Goal: Task Accomplishment & Management: Manage account settings

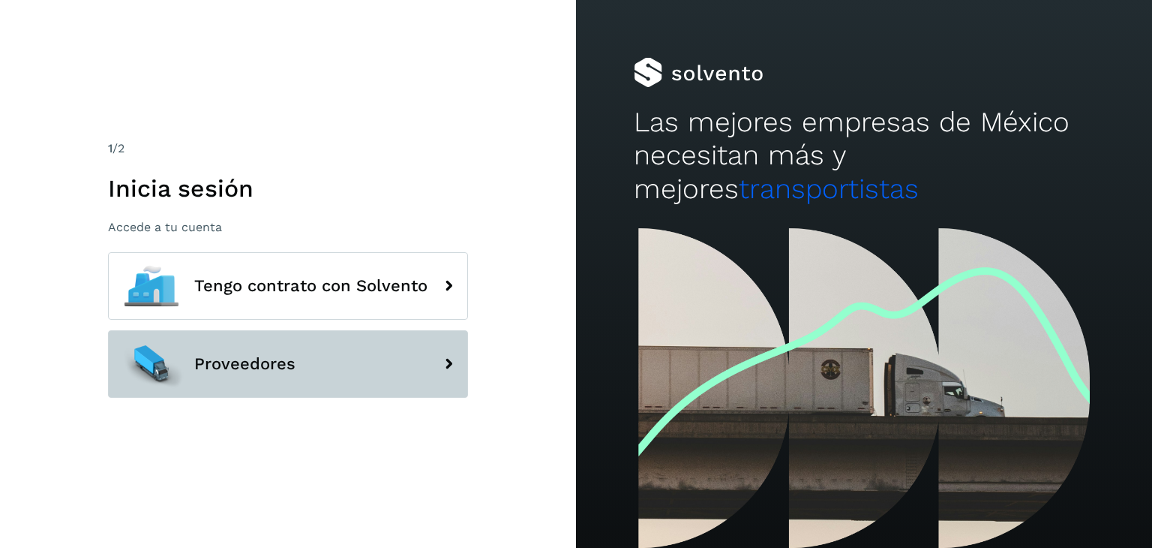
click at [364, 341] on button "Proveedores" at bounding box center [288, 364] width 360 height 68
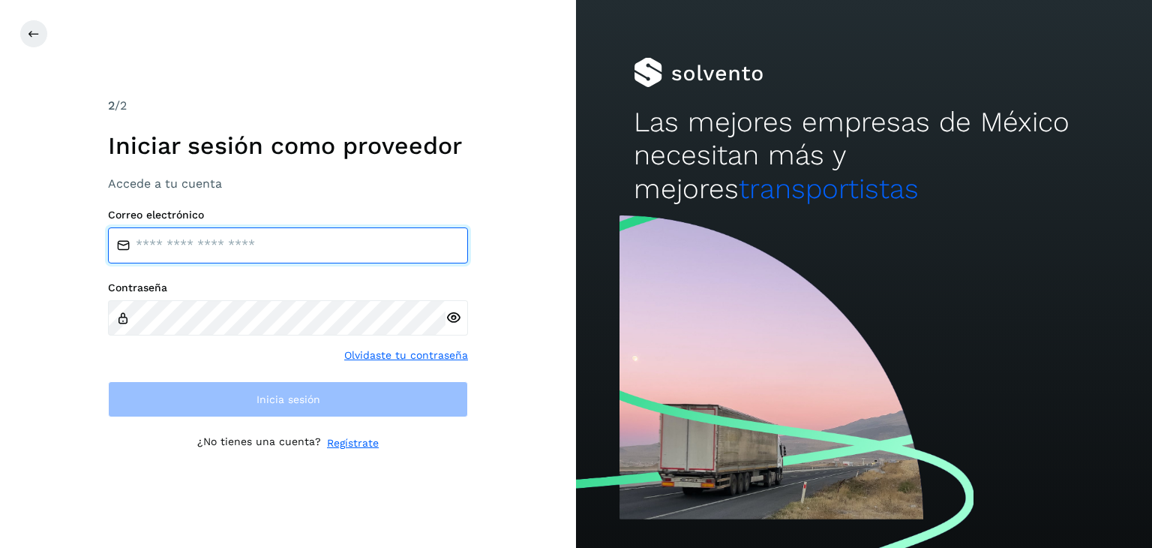
click at [320, 254] on input "email" at bounding box center [288, 245] width 360 height 36
type input "**********"
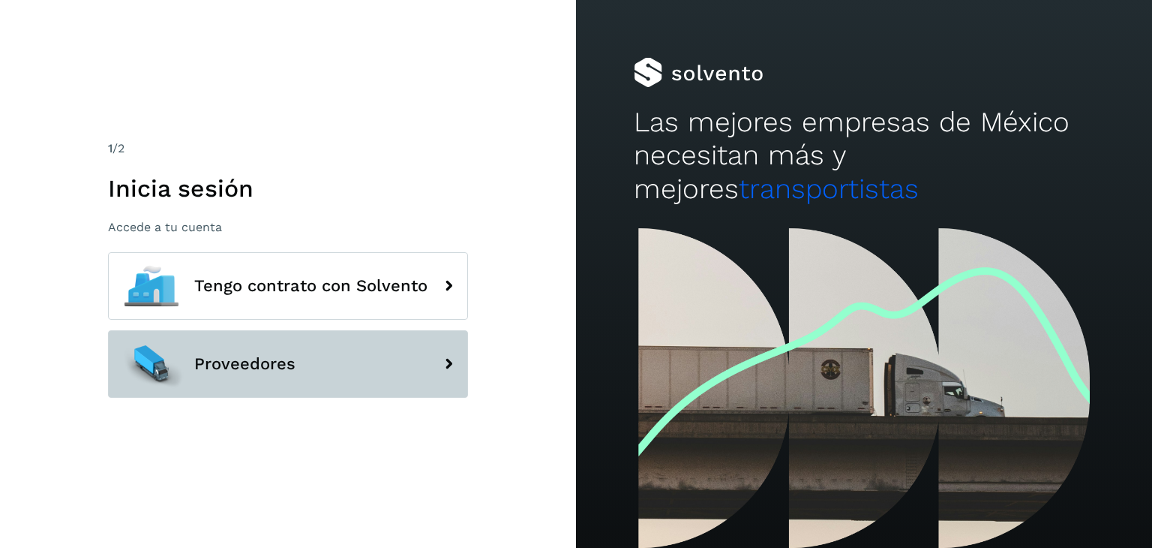
click at [405, 356] on button "Proveedores" at bounding box center [288, 364] width 360 height 68
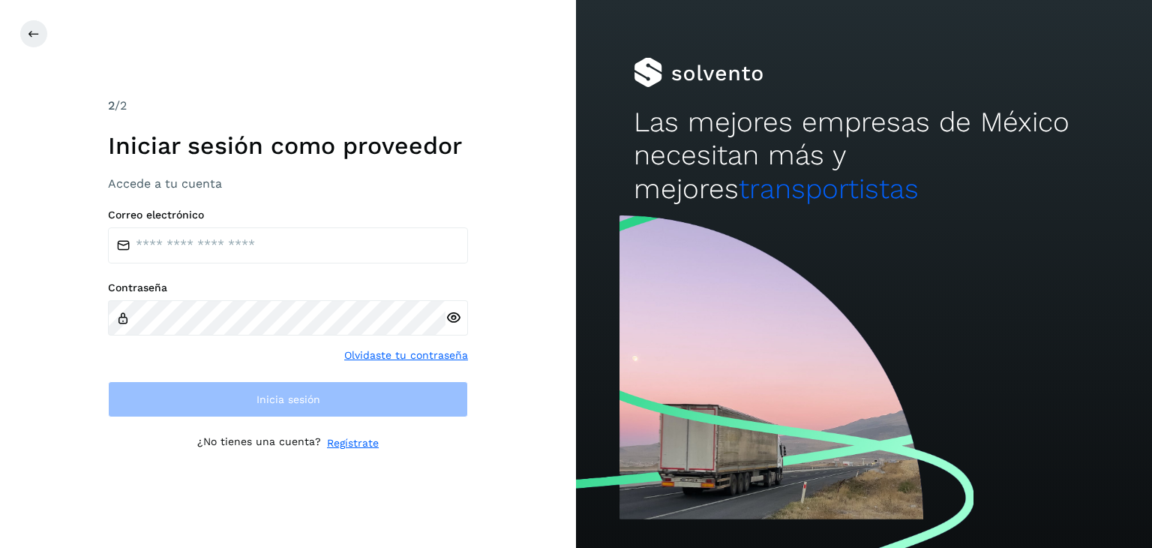
click at [188, 221] on div "Correo electrónico" at bounding box center [288, 236] width 360 height 55
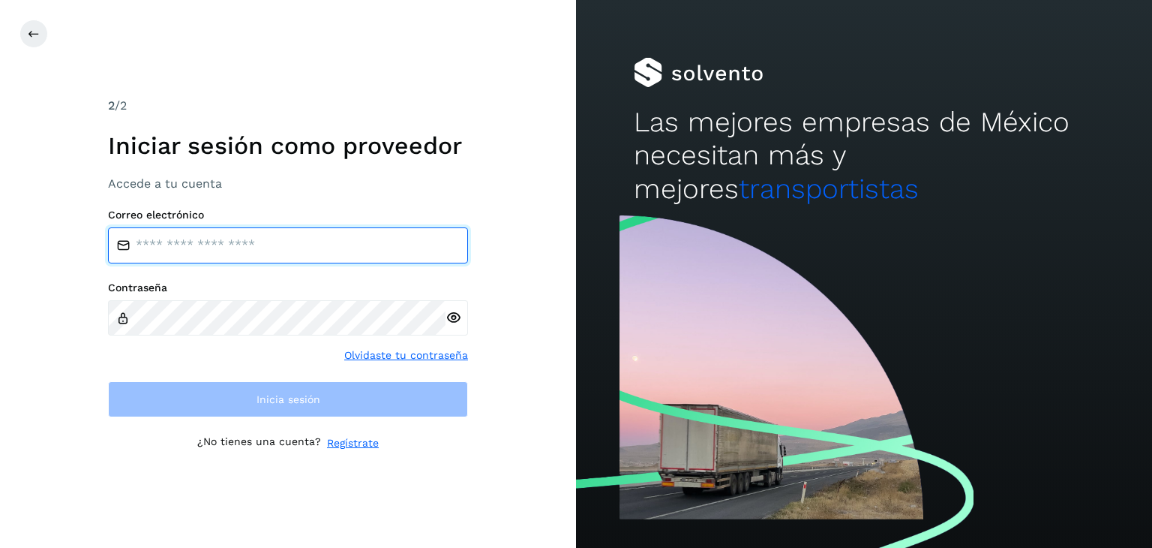
click at [190, 236] on input "email" at bounding box center [288, 245] width 360 height 36
type input "**********"
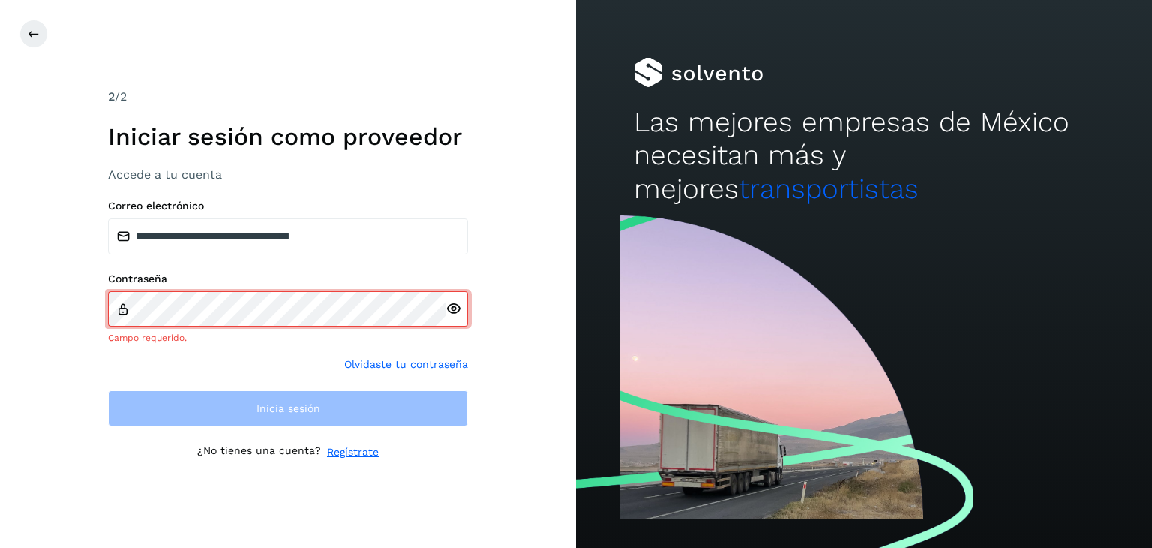
click at [454, 318] on div at bounding box center [457, 309] width 23 height 36
click at [447, 320] on div at bounding box center [457, 309] width 23 height 36
click at [449, 311] on icon at bounding box center [454, 309] width 16 height 16
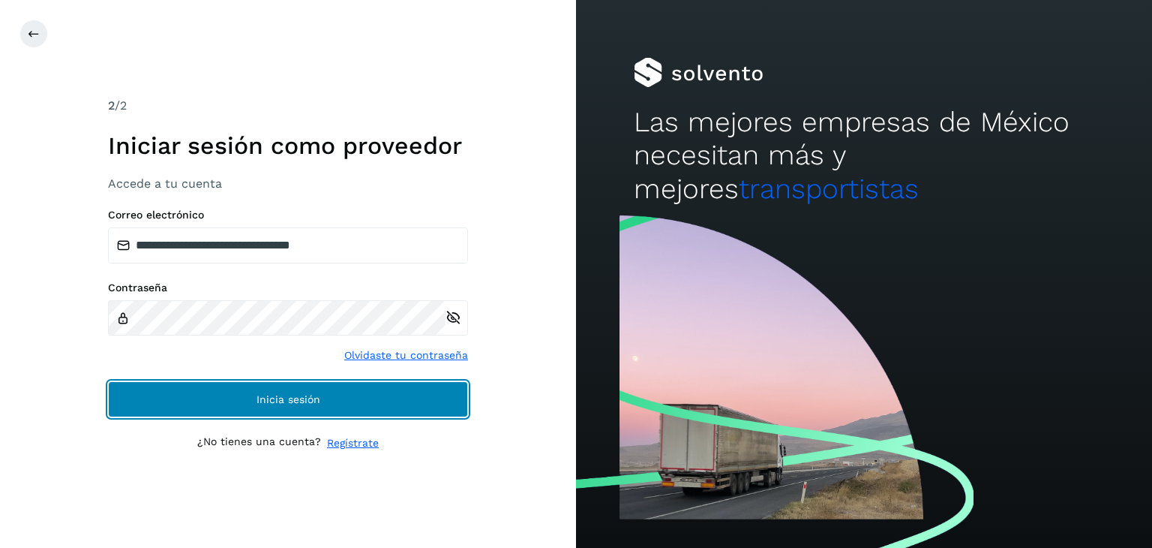
click at [302, 404] on span "Inicia sesión" at bounding box center [289, 399] width 64 height 11
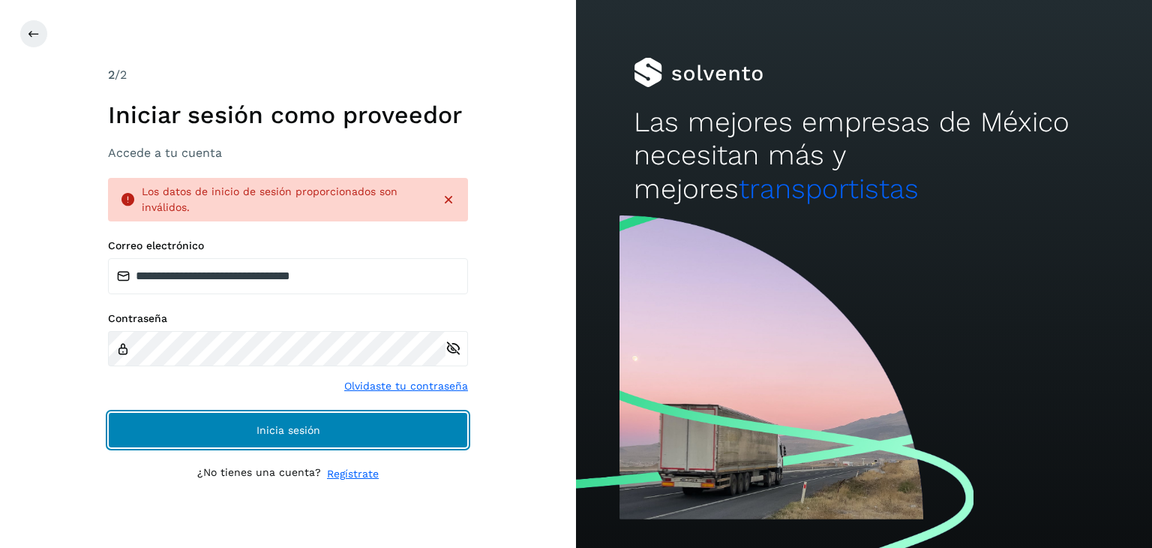
click at [240, 415] on button "Inicia sesión" at bounding box center [288, 430] width 360 height 36
click at [239, 427] on button "Inicia sesión" at bounding box center [288, 430] width 360 height 36
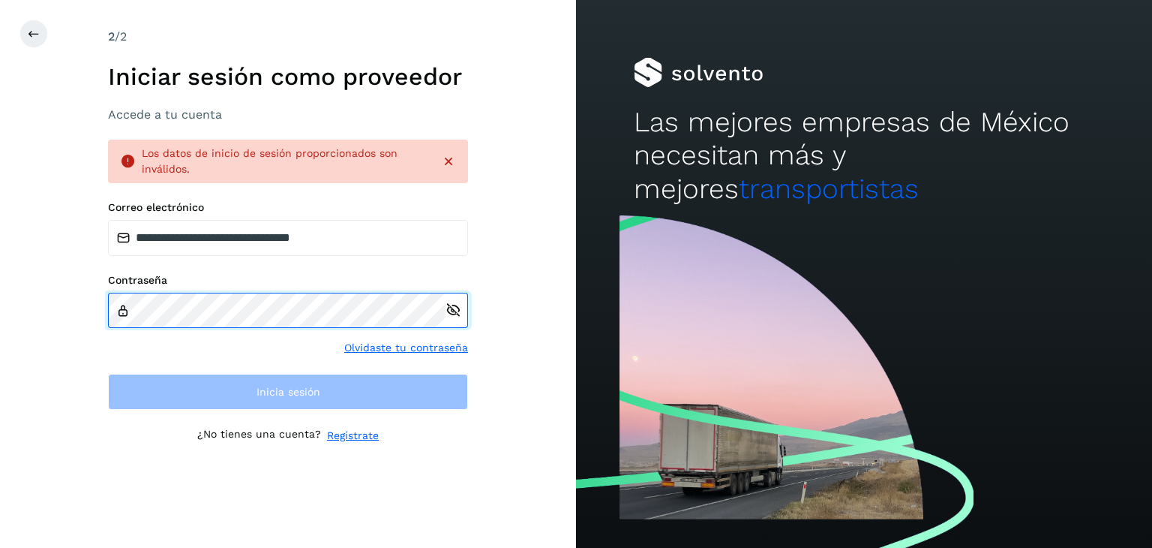
click at [0, 352] on div "**********" at bounding box center [288, 274] width 576 height 548
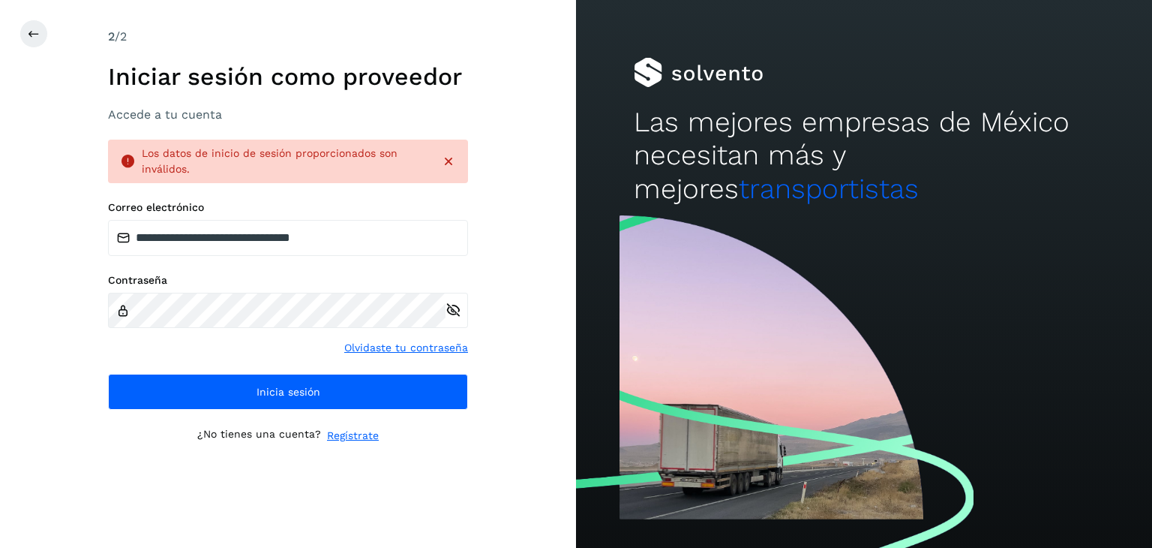
click at [494, 458] on div "**********" at bounding box center [288, 274] width 576 height 548
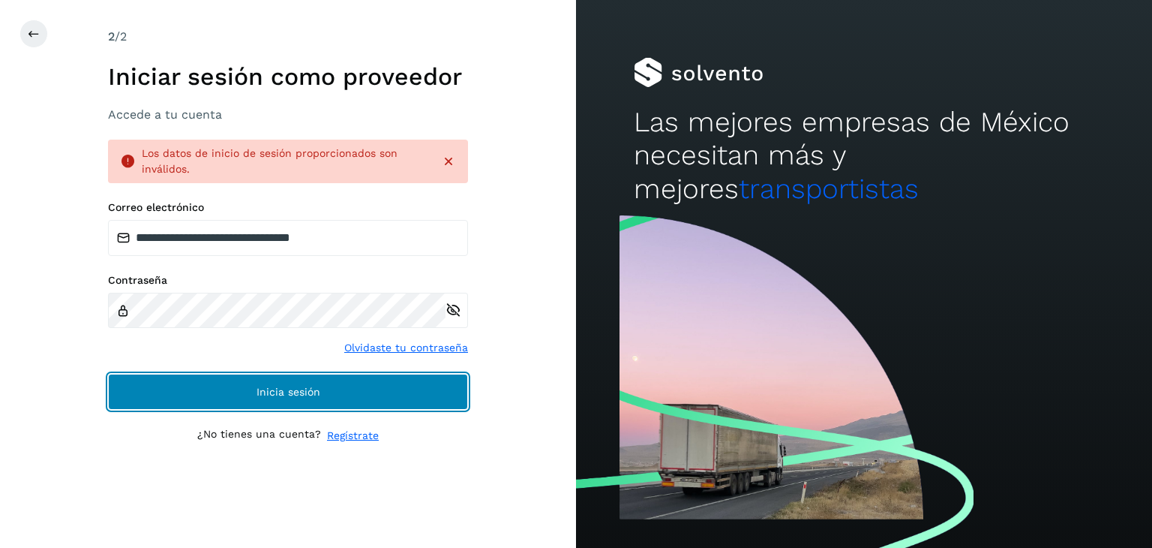
click at [347, 388] on button "Inicia sesión" at bounding box center [288, 392] width 360 height 36
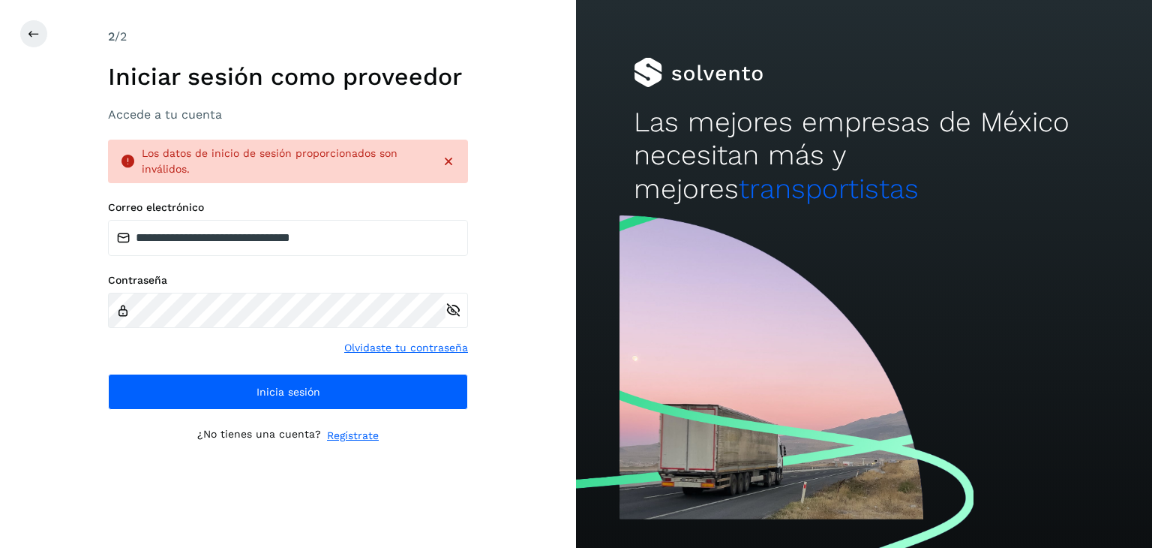
click at [451, 158] on icon at bounding box center [448, 161] width 15 height 15
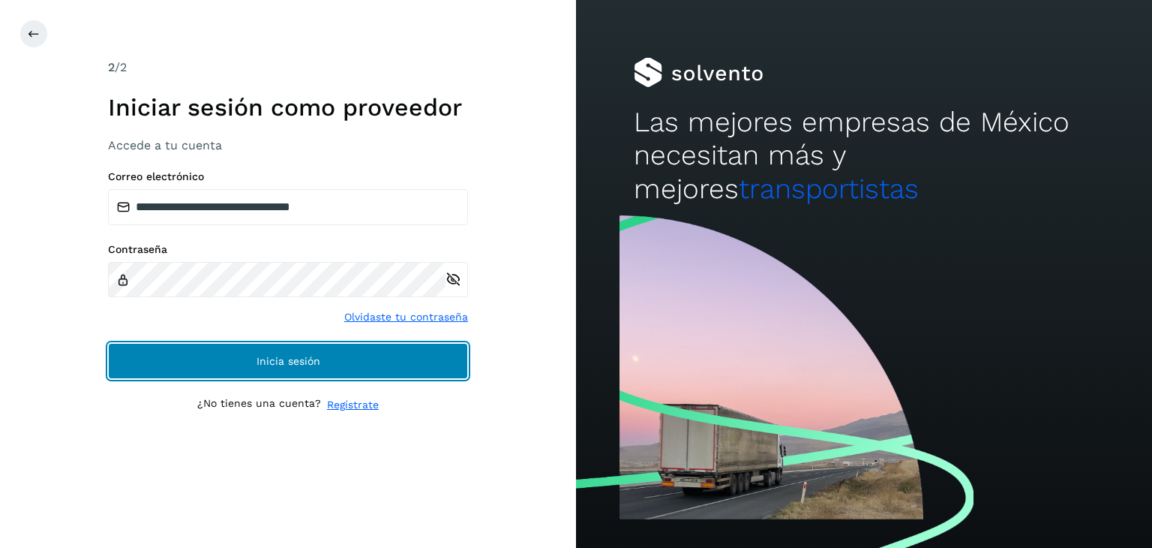
click at [356, 371] on button "Inicia sesión" at bounding box center [288, 361] width 360 height 36
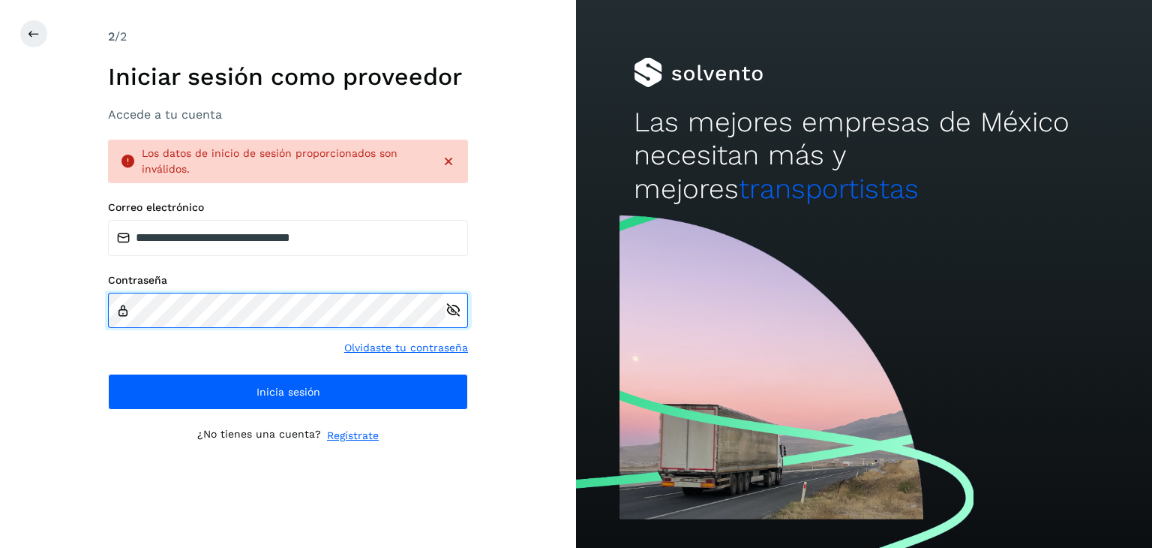
click at [0, 281] on div "**********" at bounding box center [288, 274] width 576 height 548
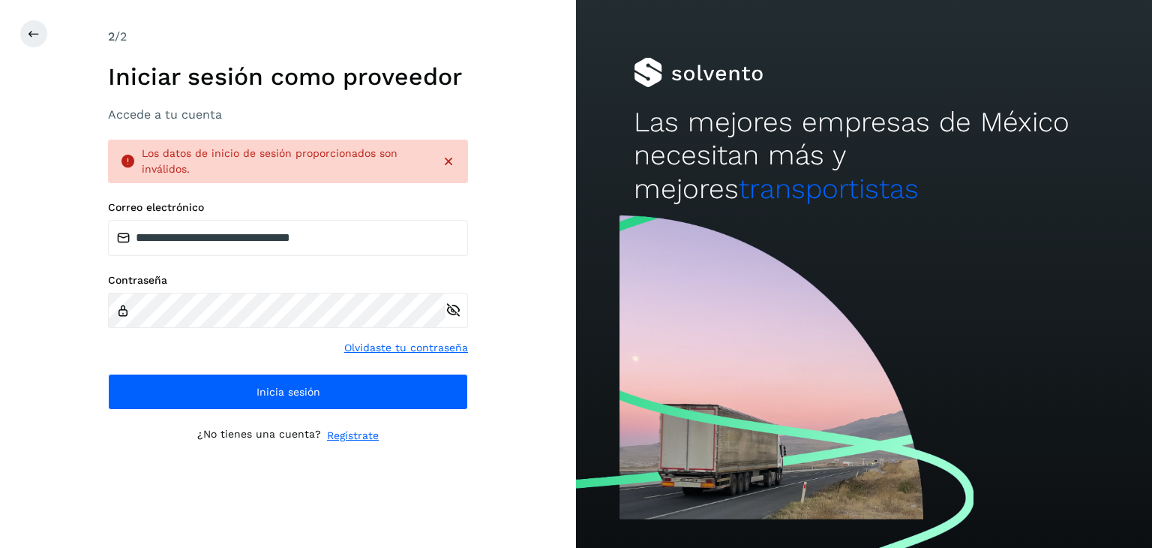
click at [450, 160] on icon at bounding box center [448, 161] width 15 height 15
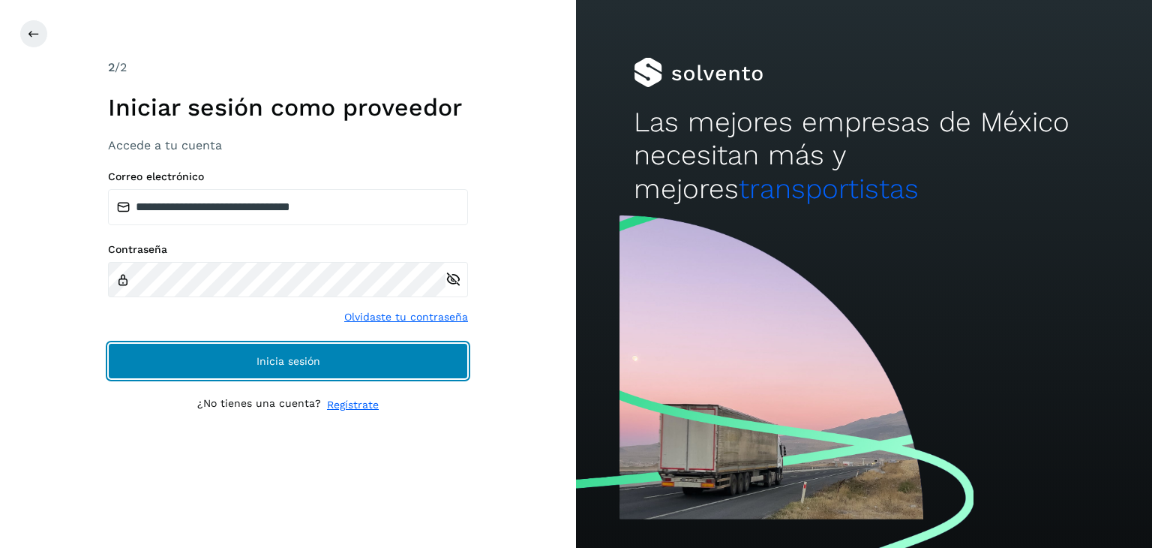
click at [289, 358] on span "Inicia sesión" at bounding box center [289, 361] width 64 height 11
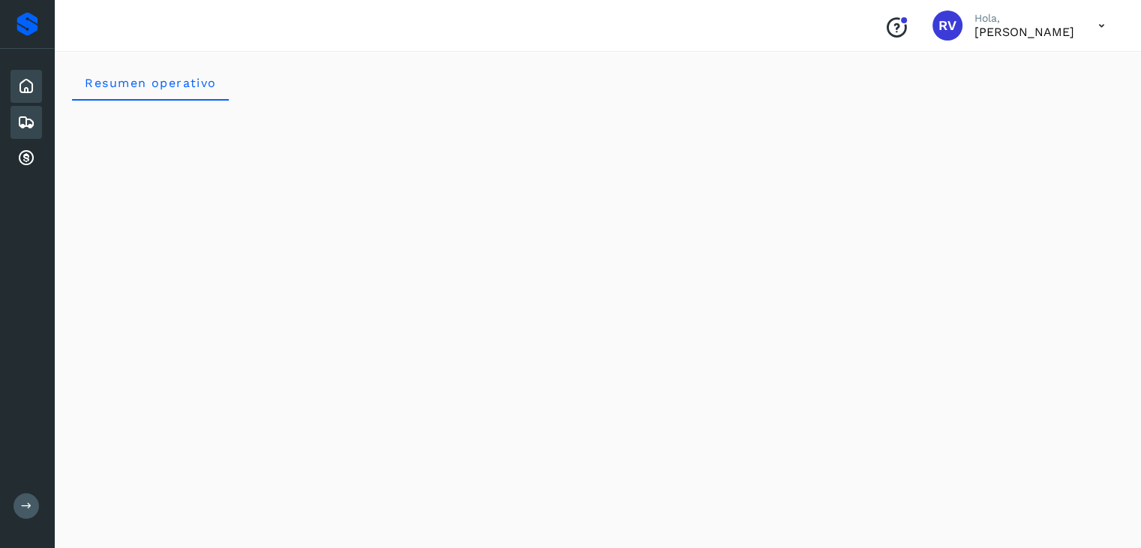
click at [33, 121] on icon at bounding box center [26, 122] width 18 height 18
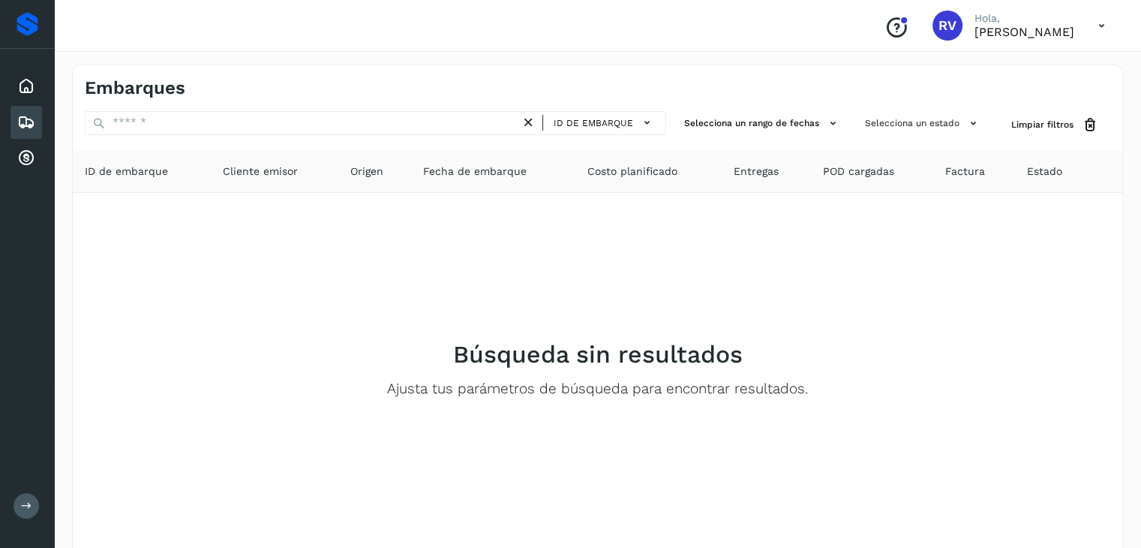
click at [276, 170] on span "Cliente emisor" at bounding box center [260, 172] width 75 height 16
click at [143, 172] on span "ID de embarque" at bounding box center [126, 172] width 83 height 16
click at [29, 155] on icon at bounding box center [26, 158] width 18 height 18
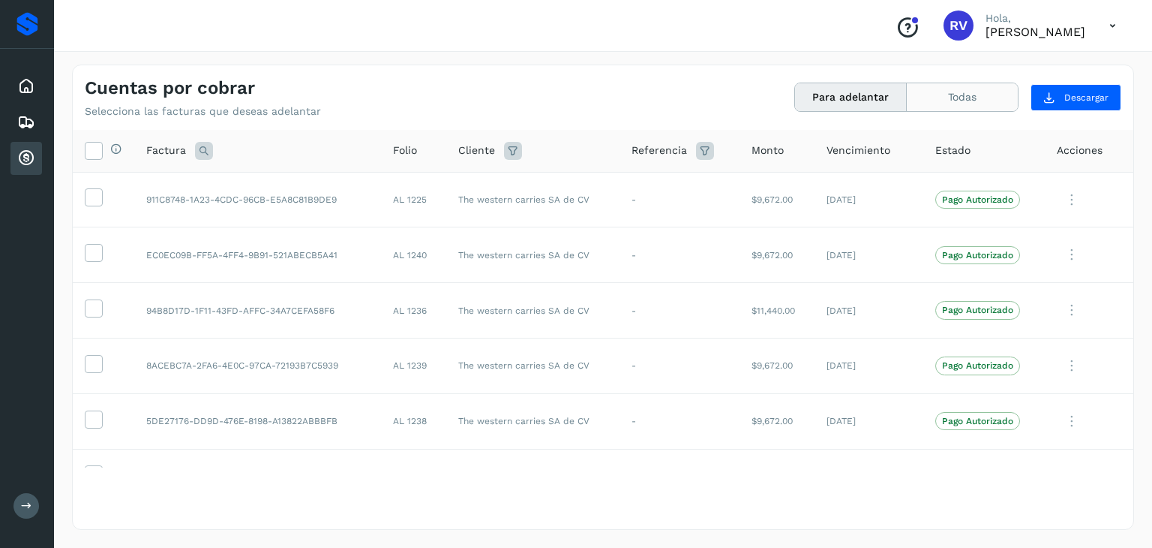
click at [998, 105] on button "Todas" at bounding box center [962, 97] width 111 height 28
click at [838, 89] on button "Para adelantar" at bounding box center [851, 97] width 112 height 28
click at [1077, 100] on span "Descargar" at bounding box center [1086, 98] width 44 height 14
click at [82, 196] on td at bounding box center [104, 200] width 62 height 56
click at [95, 196] on icon at bounding box center [94, 196] width 16 height 16
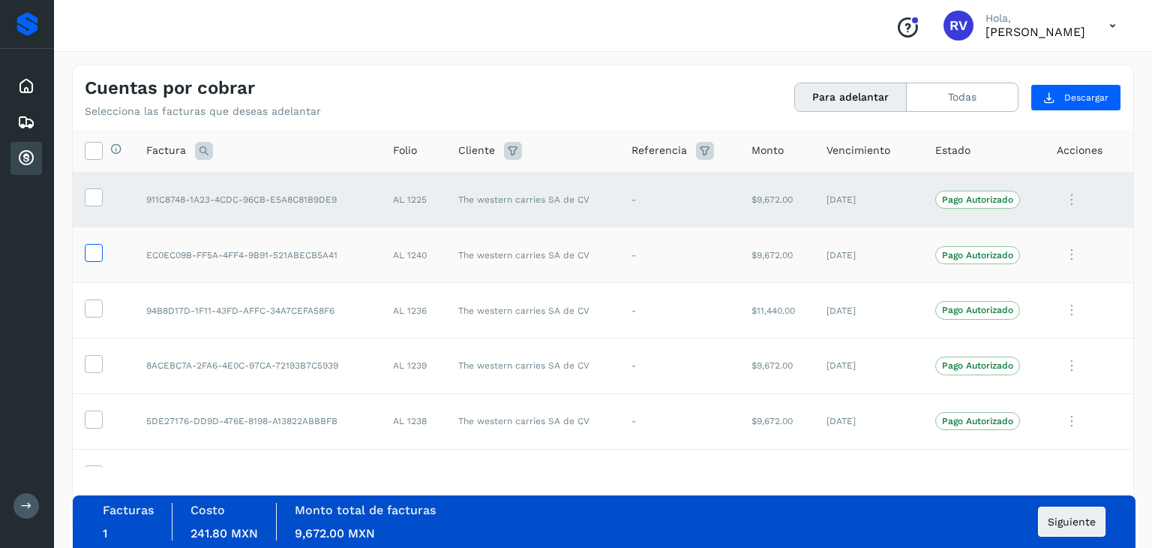
click at [92, 256] on icon at bounding box center [94, 252] width 16 height 16
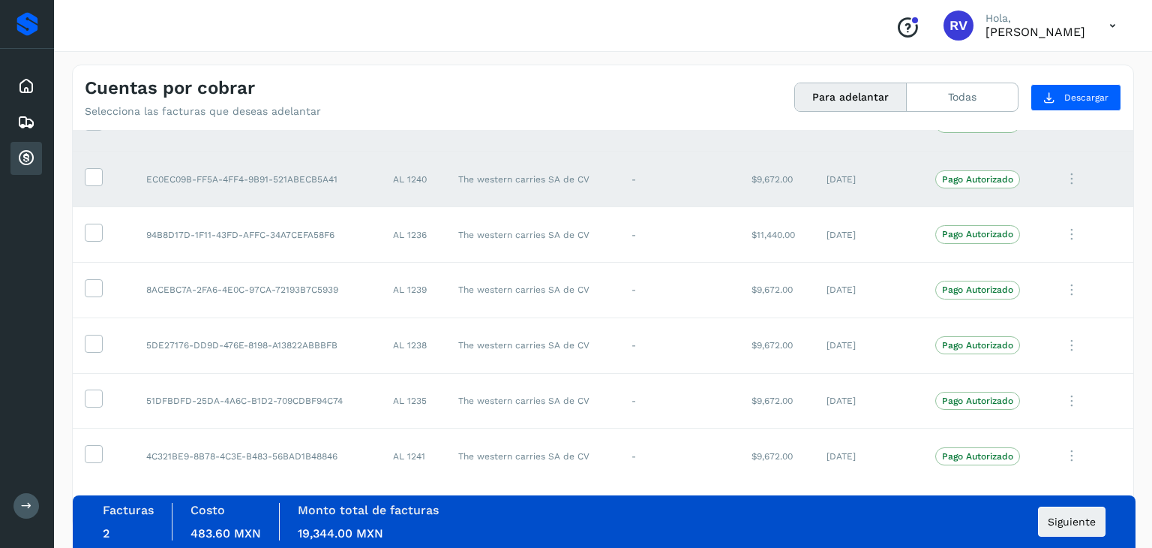
scroll to position [80, 0]
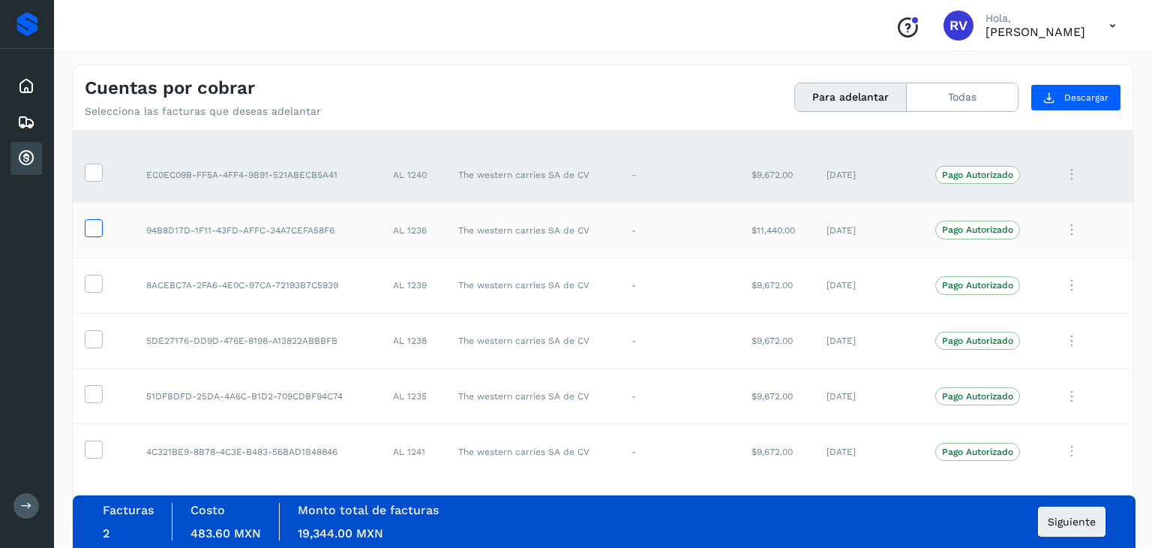
click at [93, 223] on icon at bounding box center [94, 227] width 16 height 16
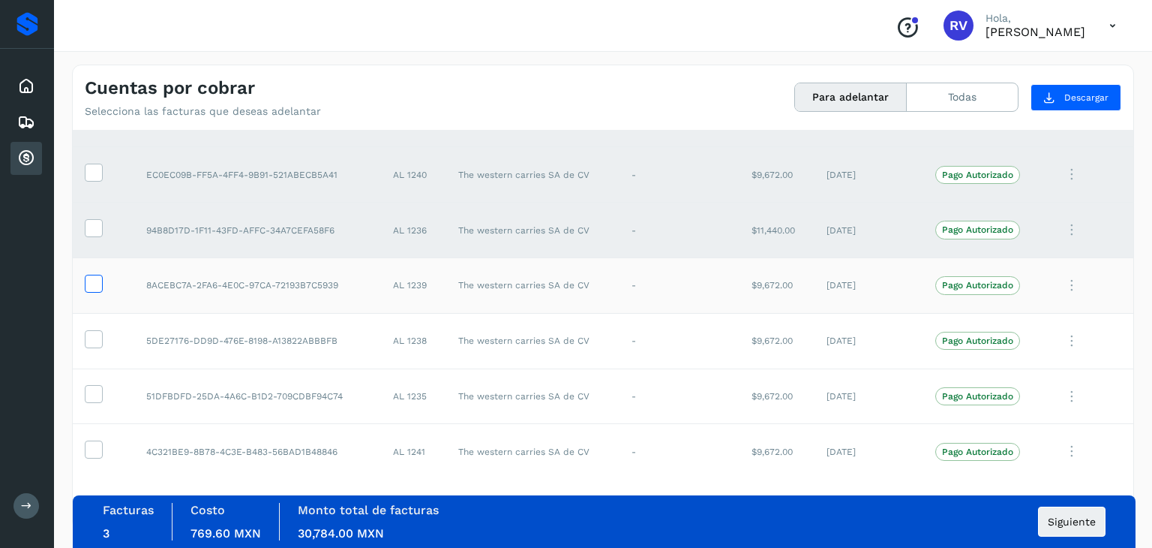
click at [88, 283] on icon at bounding box center [94, 283] width 16 height 16
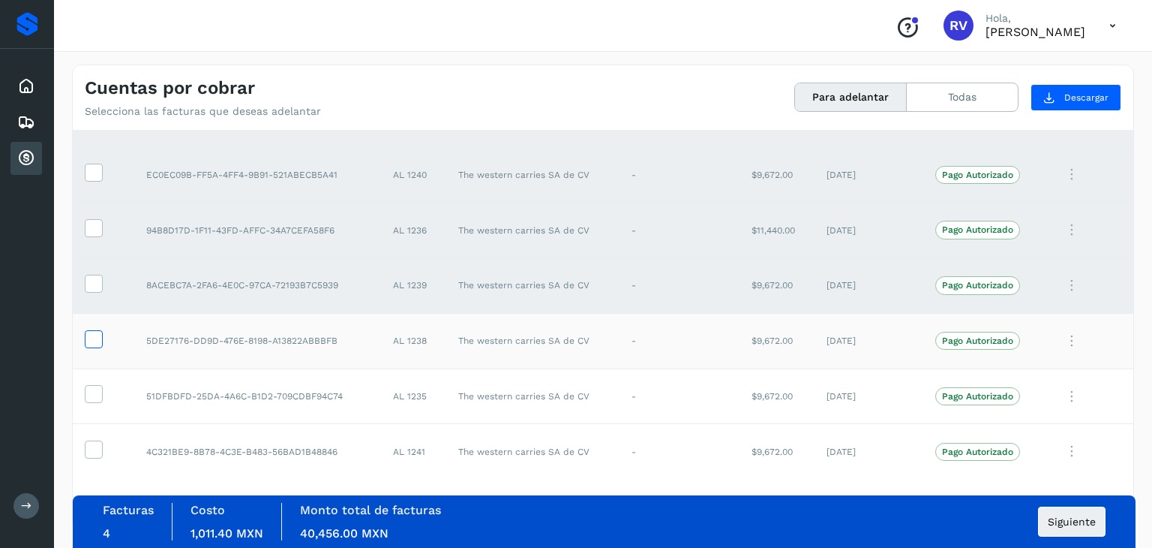
click at [89, 343] on icon at bounding box center [94, 338] width 16 height 16
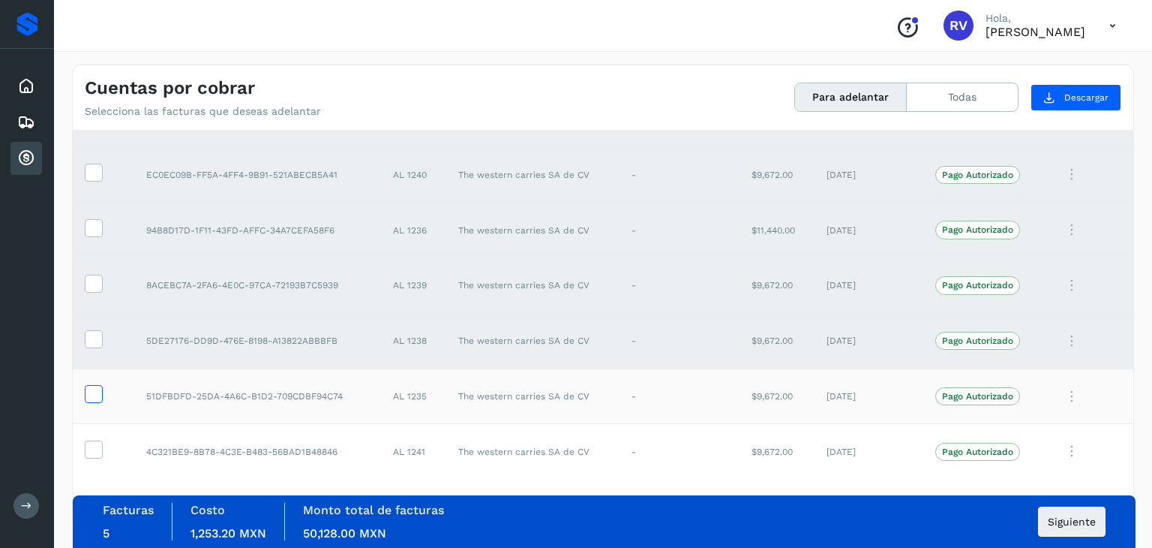
click at [90, 401] on label at bounding box center [94, 394] width 18 height 18
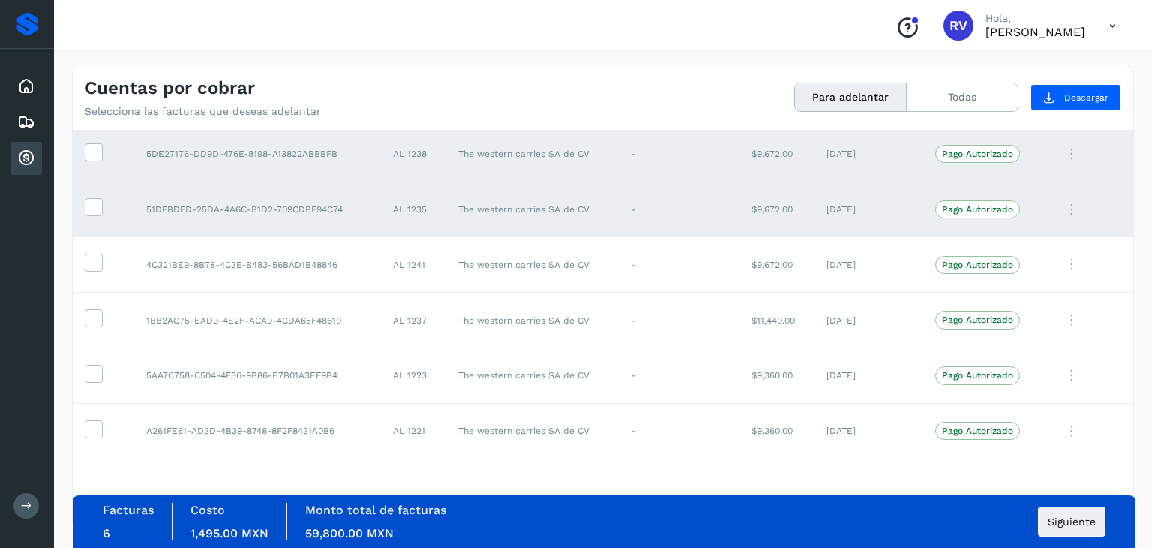
scroll to position [270, 0]
click at [95, 256] on icon at bounding box center [94, 259] width 16 height 16
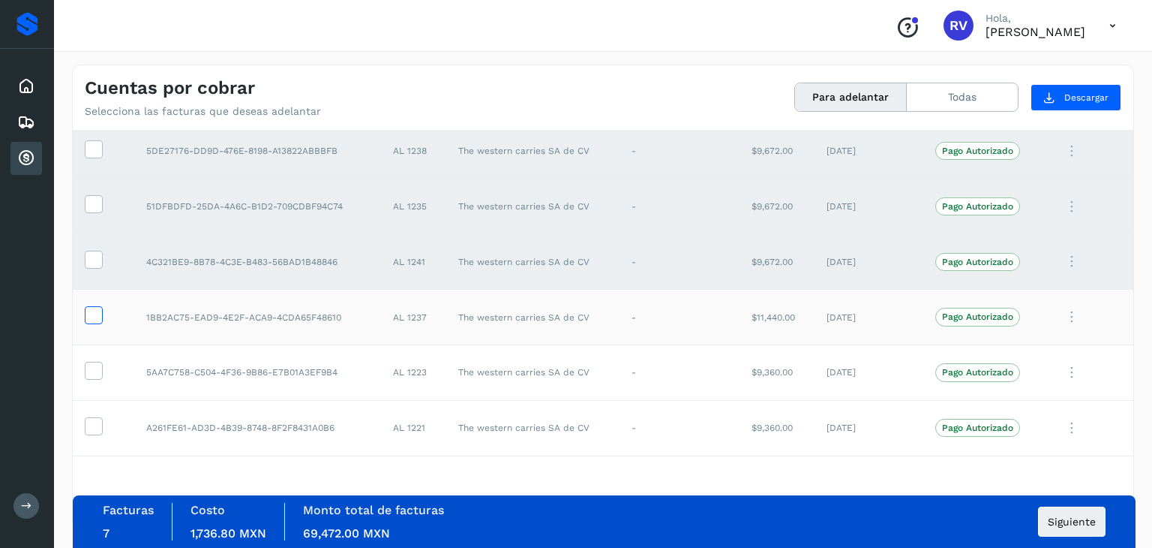
click at [101, 310] on label at bounding box center [94, 315] width 18 height 18
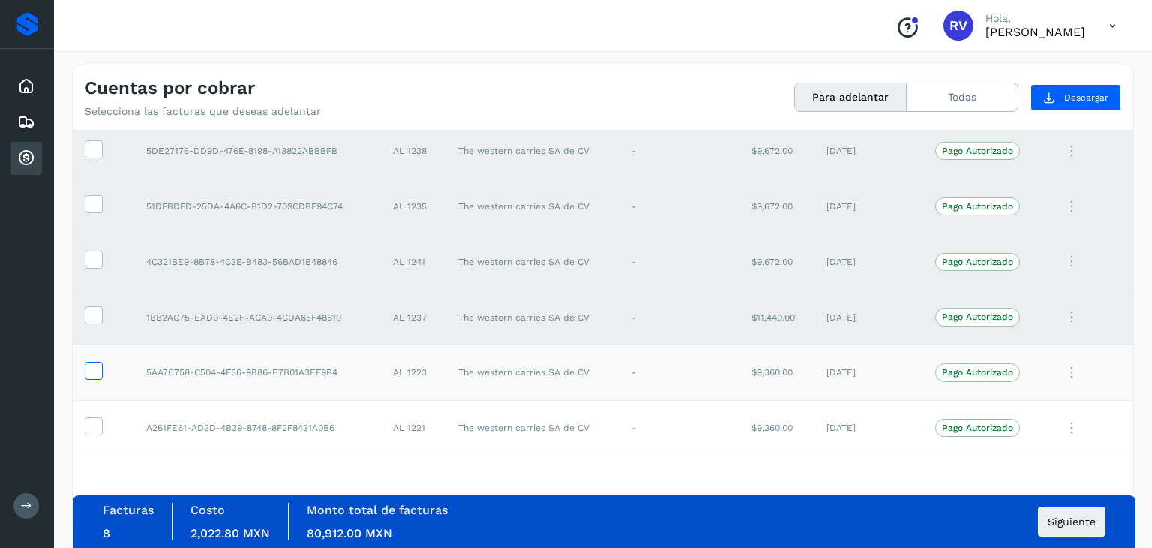
click at [92, 366] on icon at bounding box center [94, 370] width 16 height 16
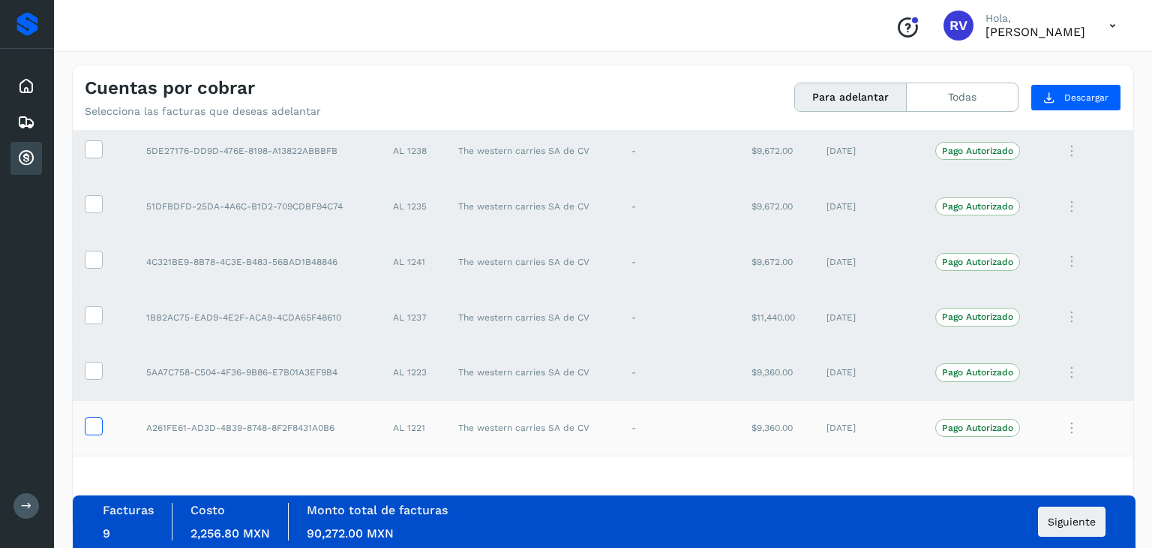
click at [92, 431] on icon at bounding box center [94, 425] width 16 height 16
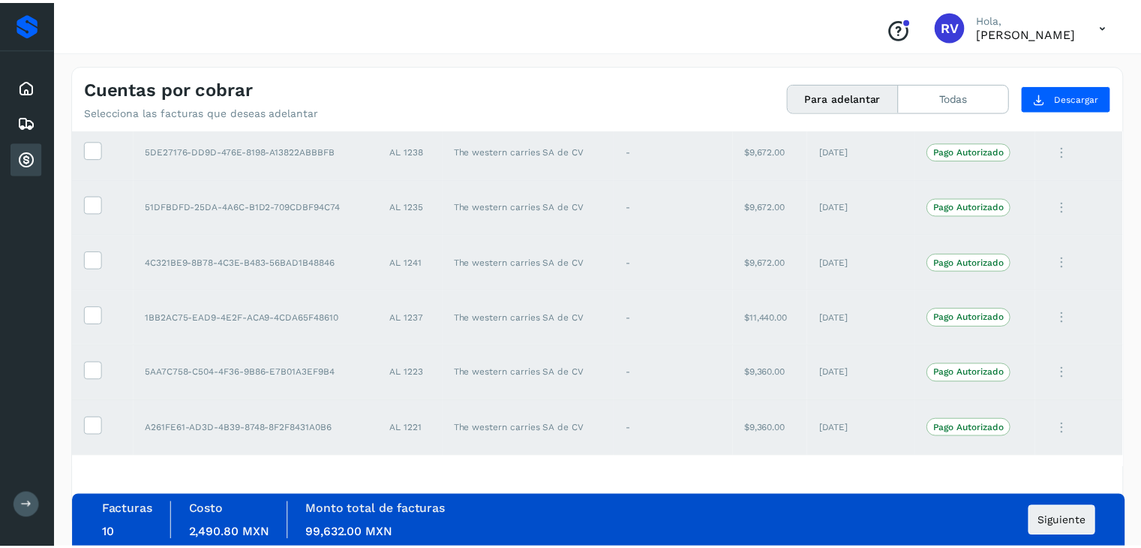
scroll to position [368, 0]
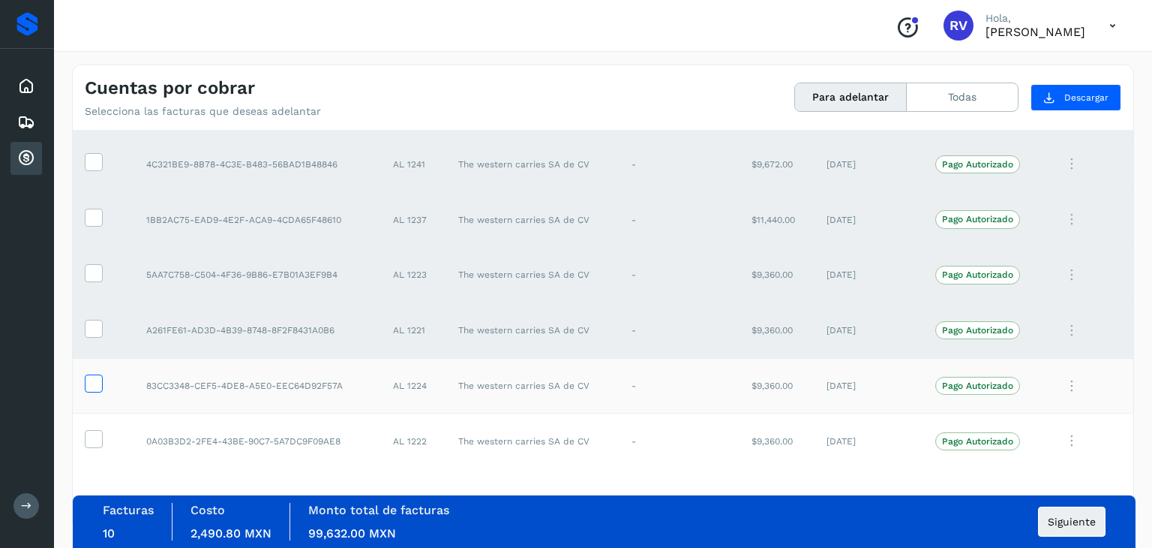
click at [94, 374] on icon at bounding box center [94, 382] width 16 height 16
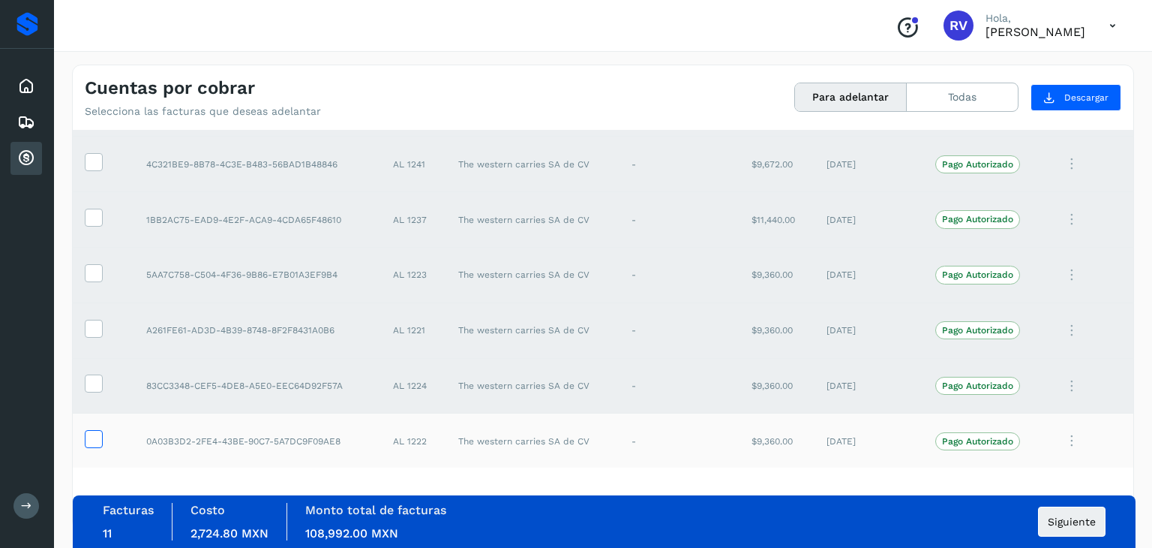
click at [92, 442] on icon at bounding box center [94, 438] width 16 height 16
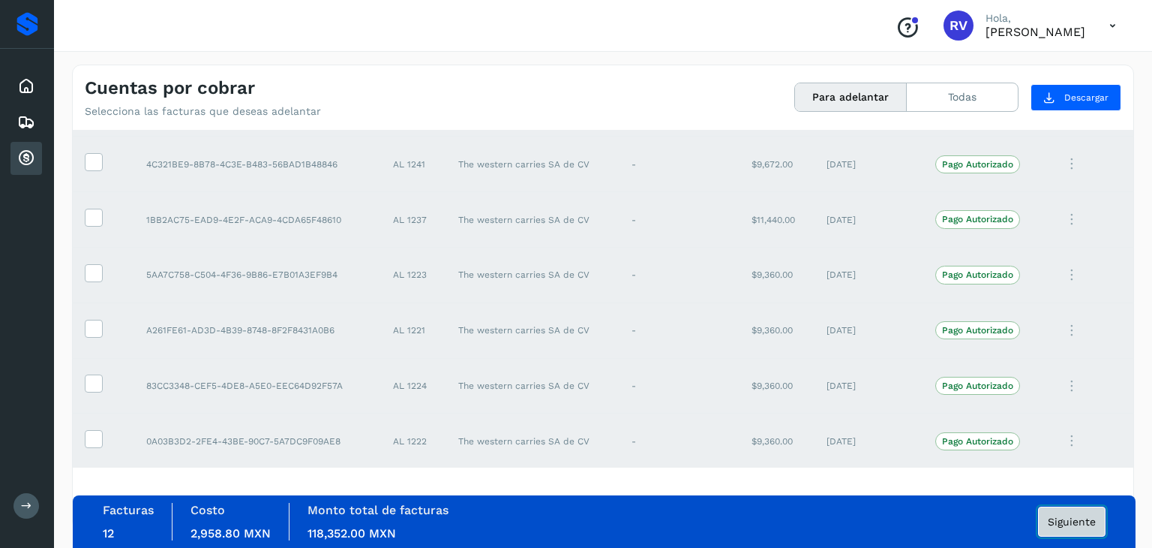
click at [1073, 524] on span "Siguiente" at bounding box center [1072, 521] width 48 height 11
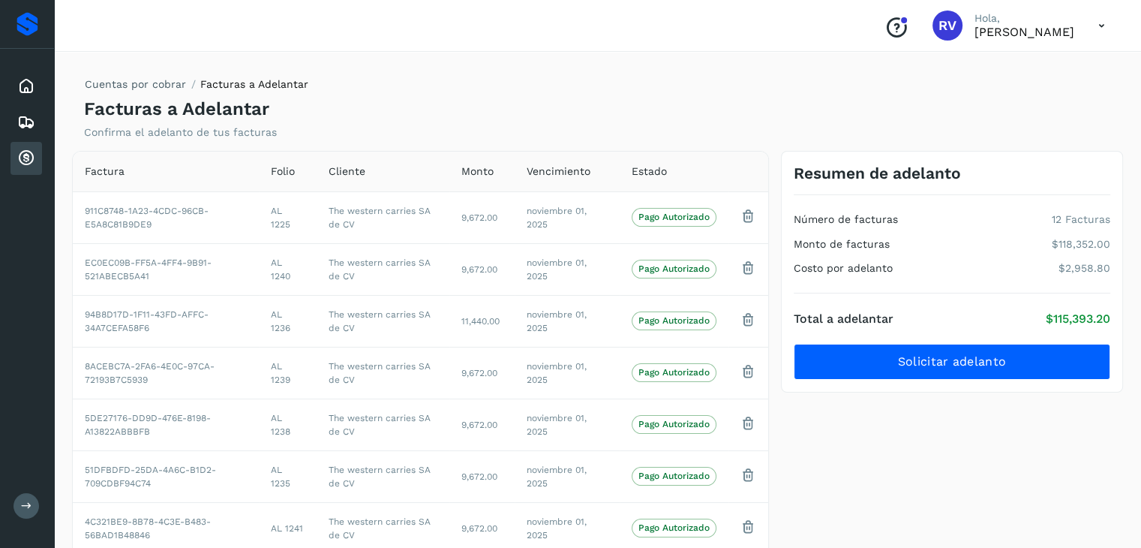
click at [974, 32] on p "RODRIGO VELAZQUEZ ALMEYDA" at bounding box center [1024, 32] width 100 height 14
click at [938, 26] on span "RV" at bounding box center [947, 26] width 18 height 0
click at [654, 65] on div "Cuentas por cobrar Facturas a Adelantar Facturas a Adelantar Confirma el adelan…" at bounding box center [597, 102] width 1051 height 74
